Goal: Information Seeking & Learning: Learn about a topic

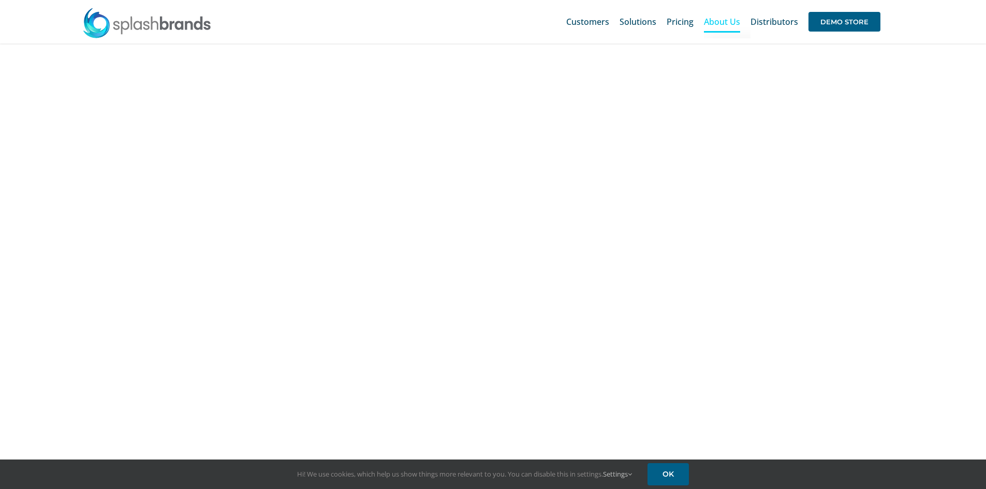
scroll to position [776, 0]
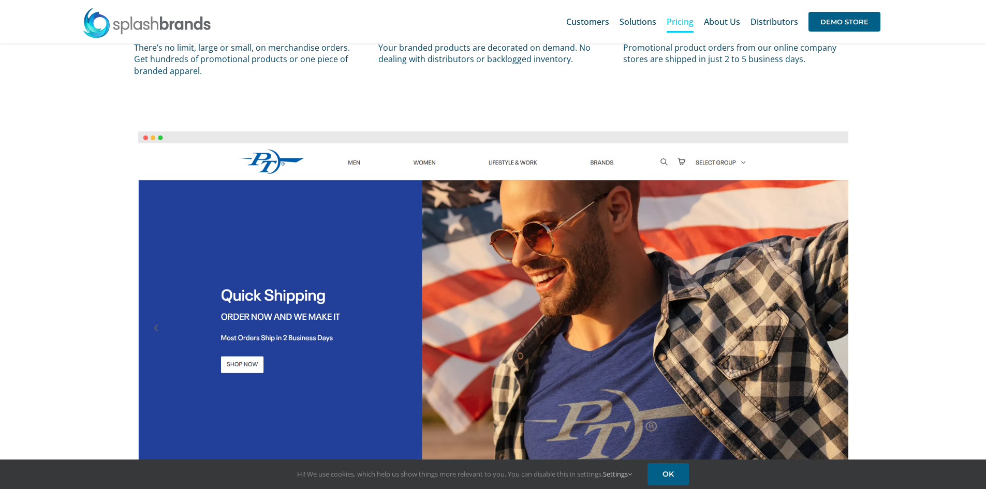
drag, startPoint x: 681, startPoint y: 22, endPoint x: 671, endPoint y: 29, distance: 12.6
click at [681, 22] on span "Pricing" at bounding box center [680, 22] width 27 height 8
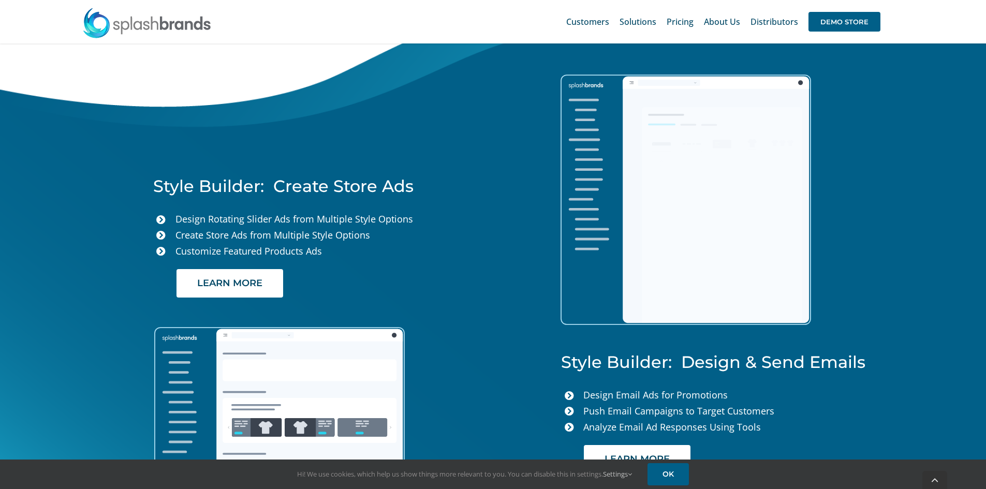
scroll to position [2683, 0]
